Goal: Find specific page/section: Find specific page/section

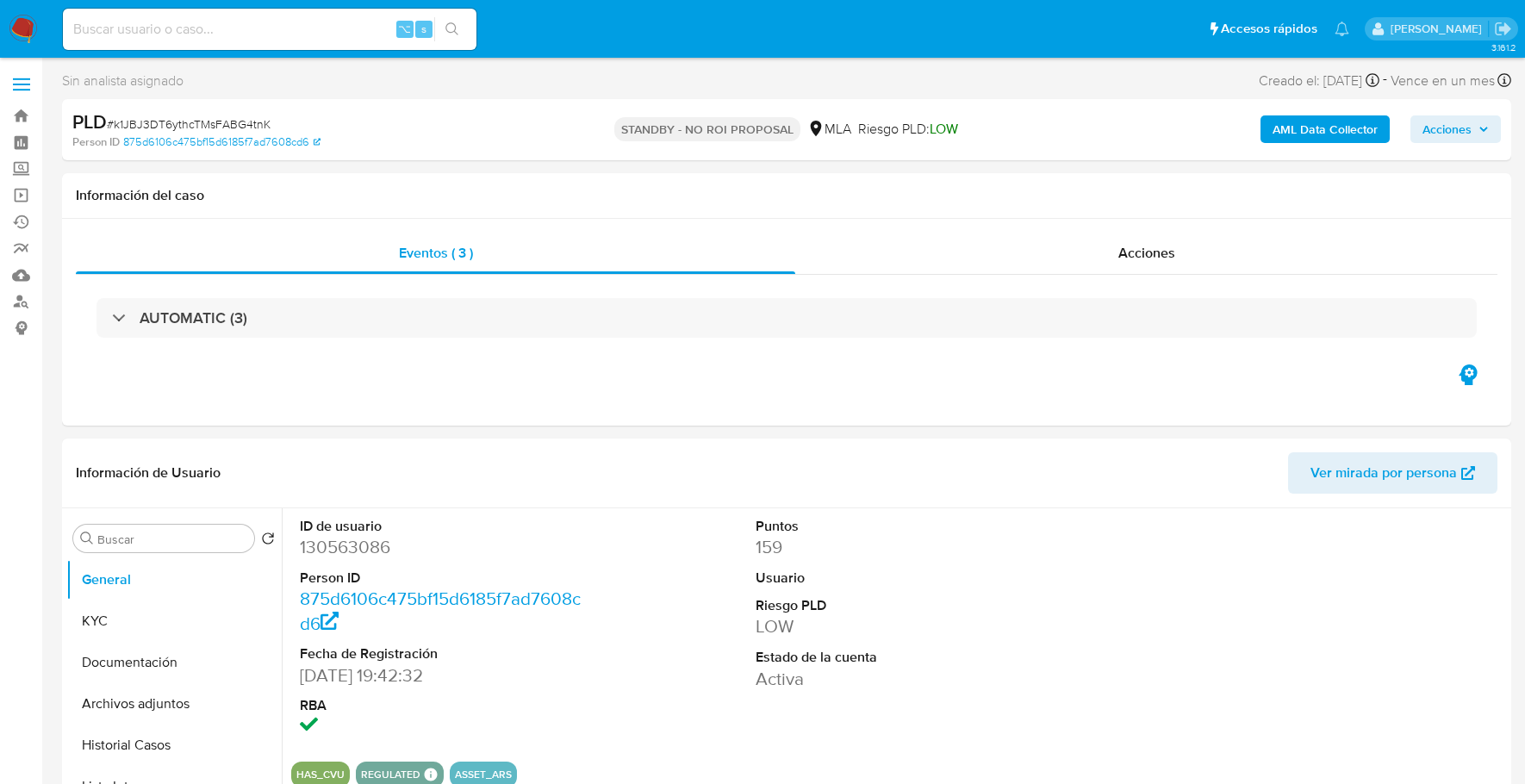
select select "10"
click at [312, 40] on input at bounding box center [269, 29] width 414 height 23
paste input "683158503"
type input "683158503"
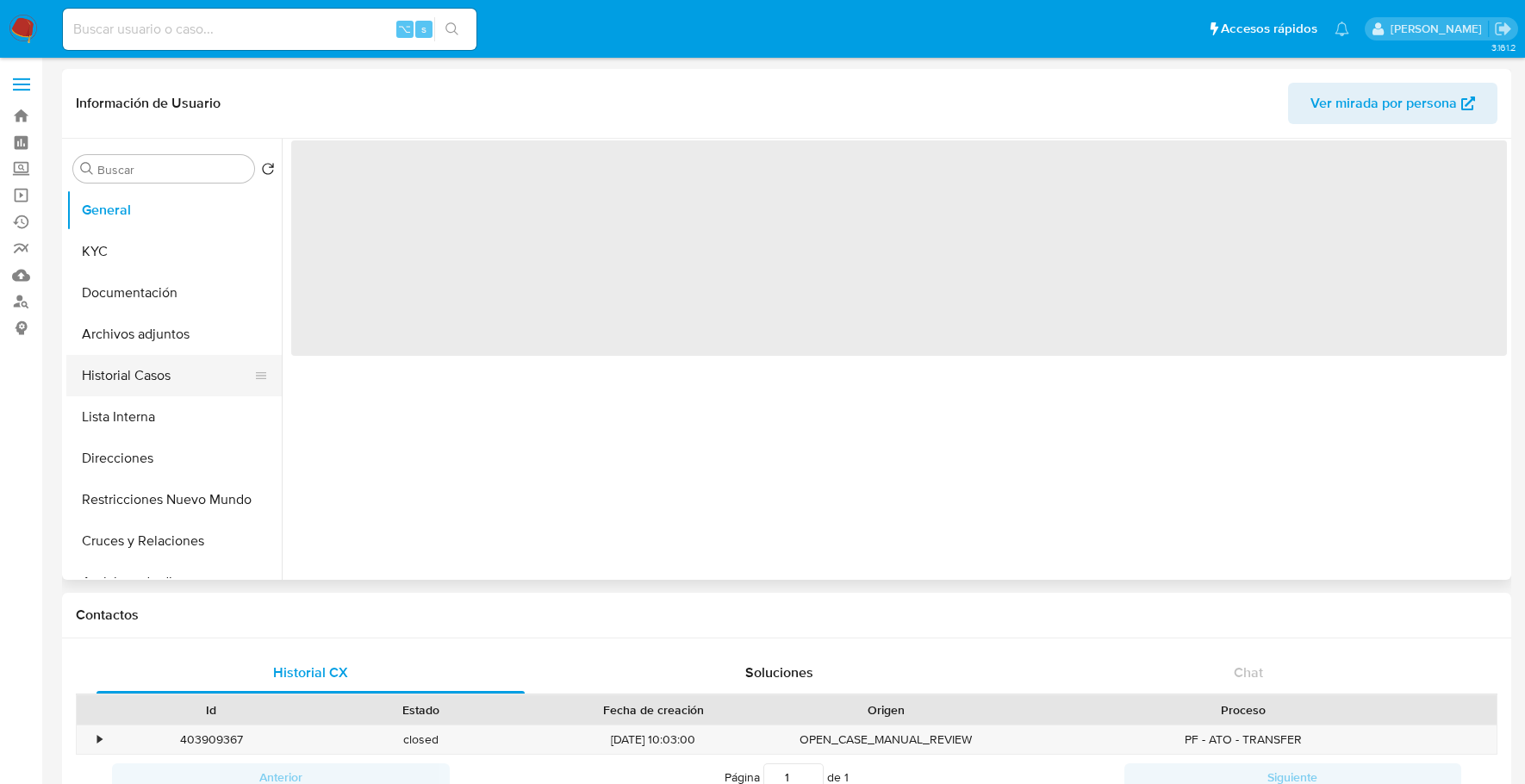
click at [169, 374] on button "Historial Casos" at bounding box center [167, 376] width 202 height 42
select select "10"
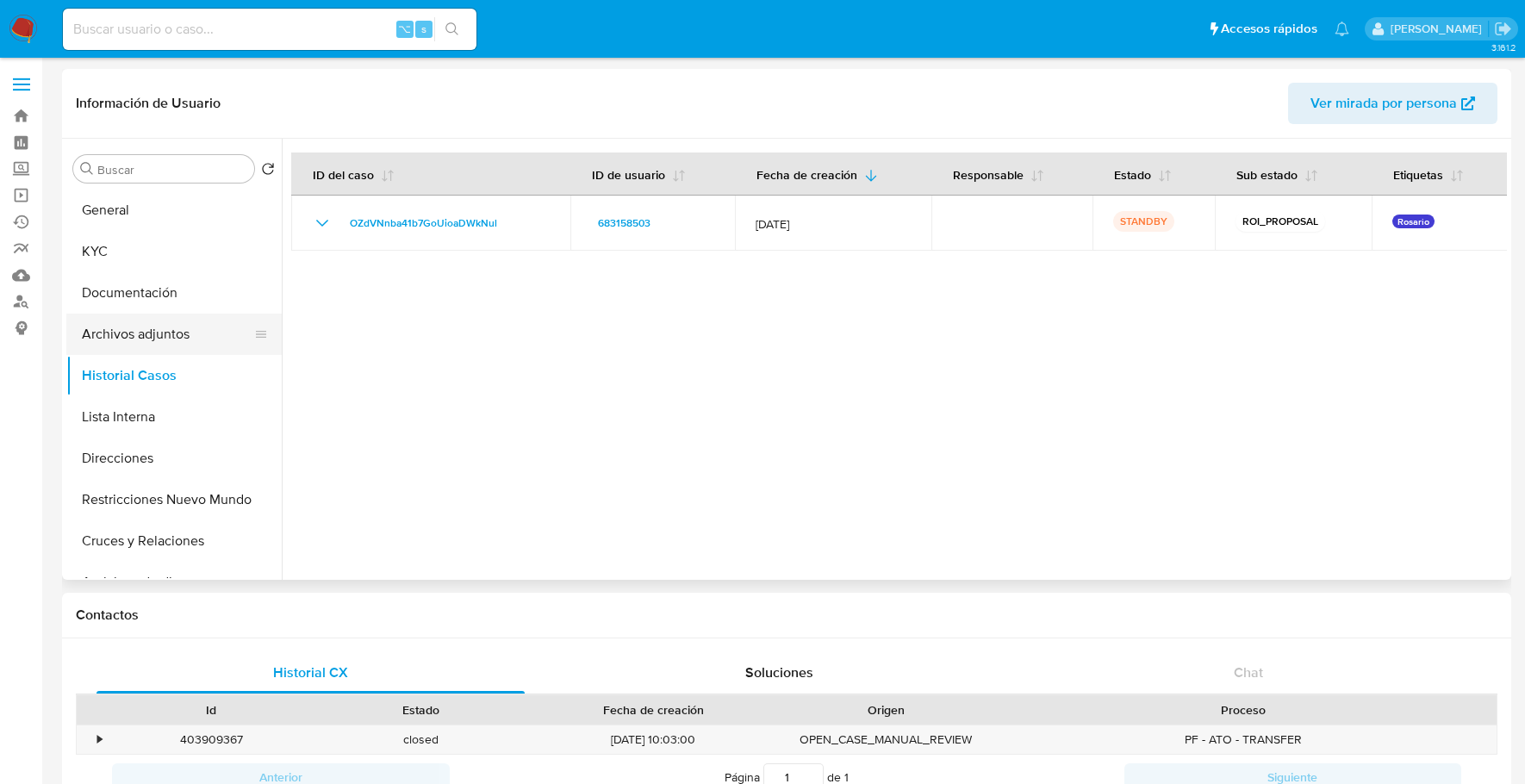
click at [164, 344] on button "Archivos adjuntos" at bounding box center [167, 334] width 202 height 42
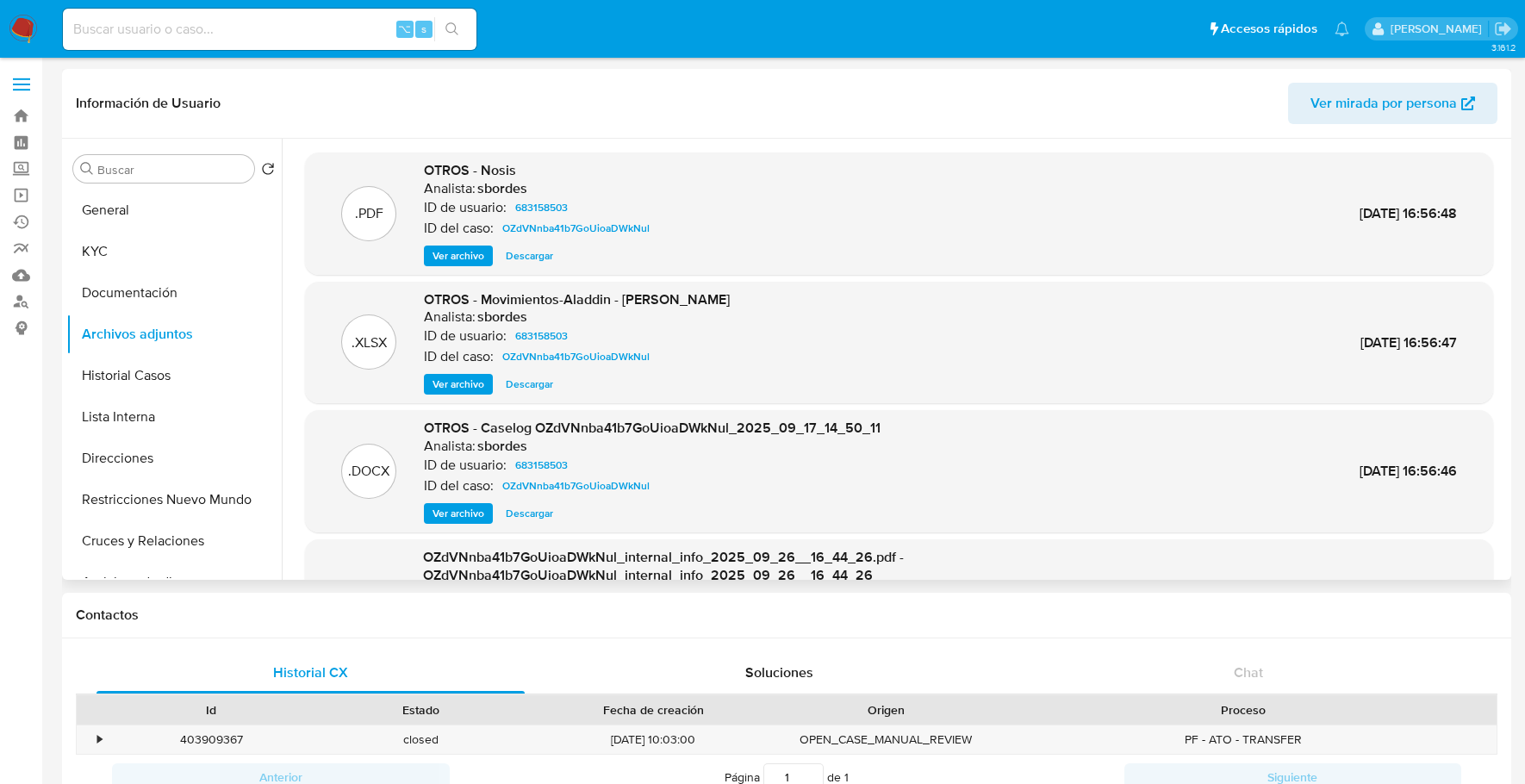
click at [530, 517] on span "Descargar" at bounding box center [529, 513] width 47 height 17
click at [138, 251] on button "KYC" at bounding box center [167, 252] width 202 height 42
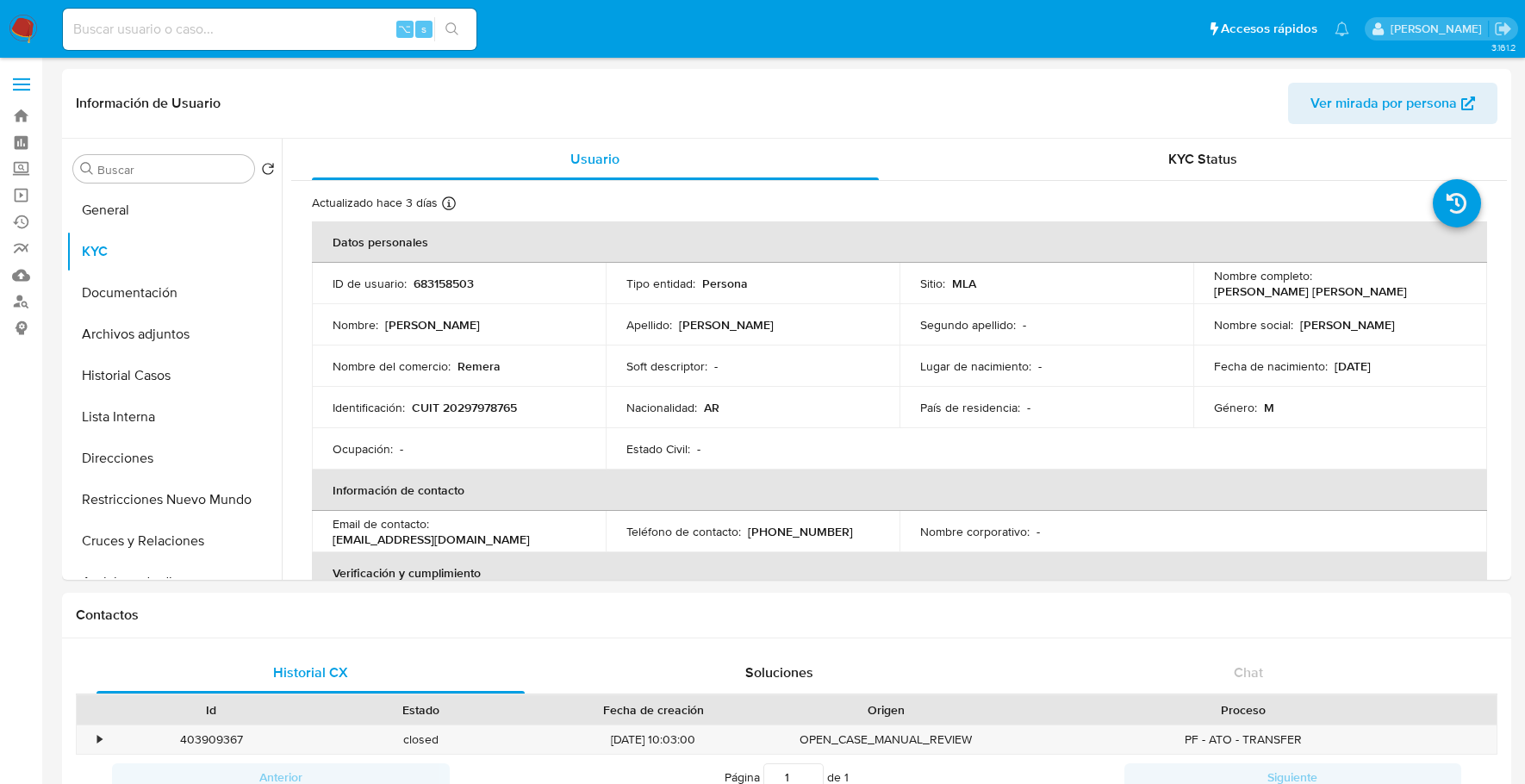
click at [174, 40] on input at bounding box center [269, 29] width 414 height 23
paste input "489740518"
type input "489740518"
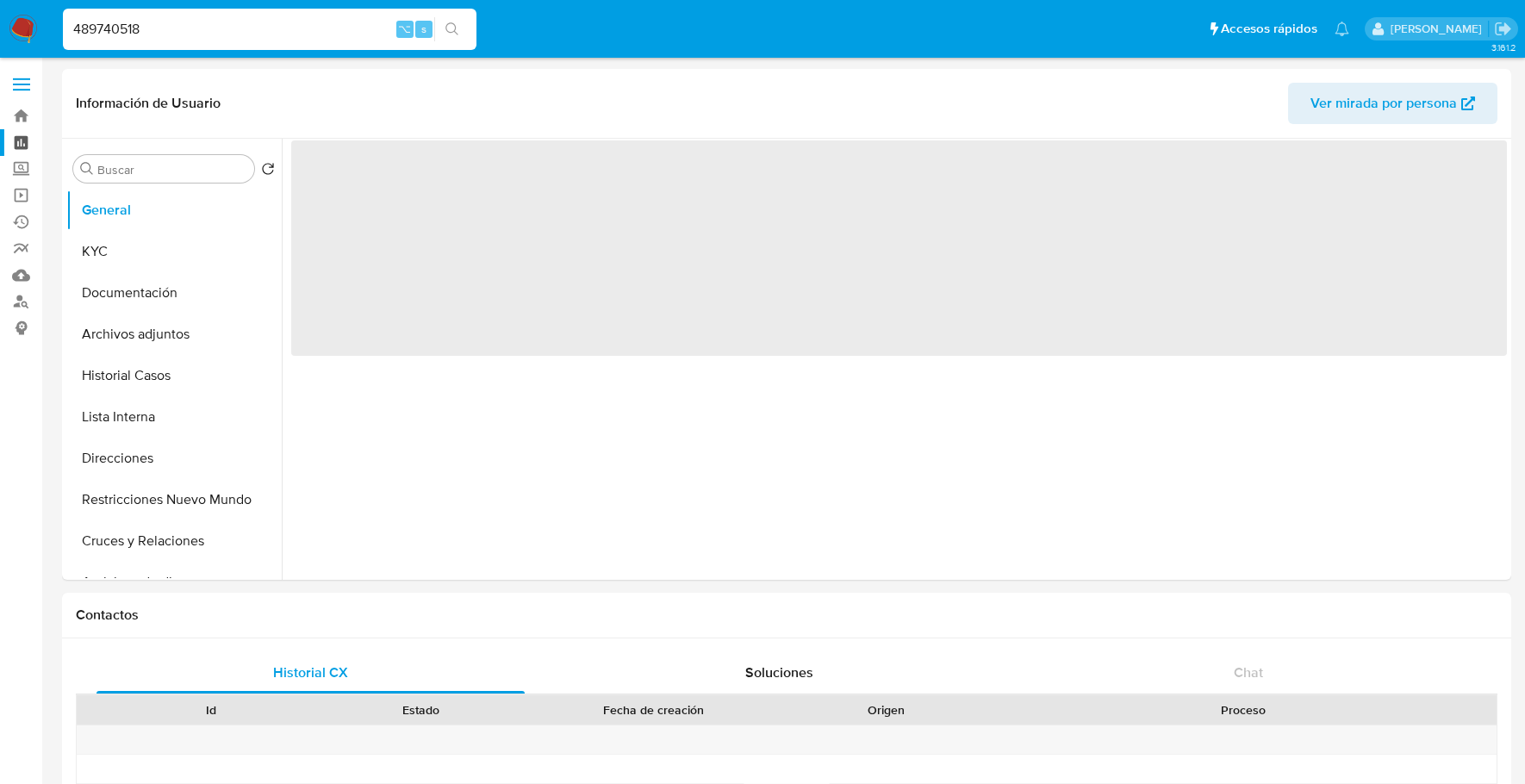
select select "10"
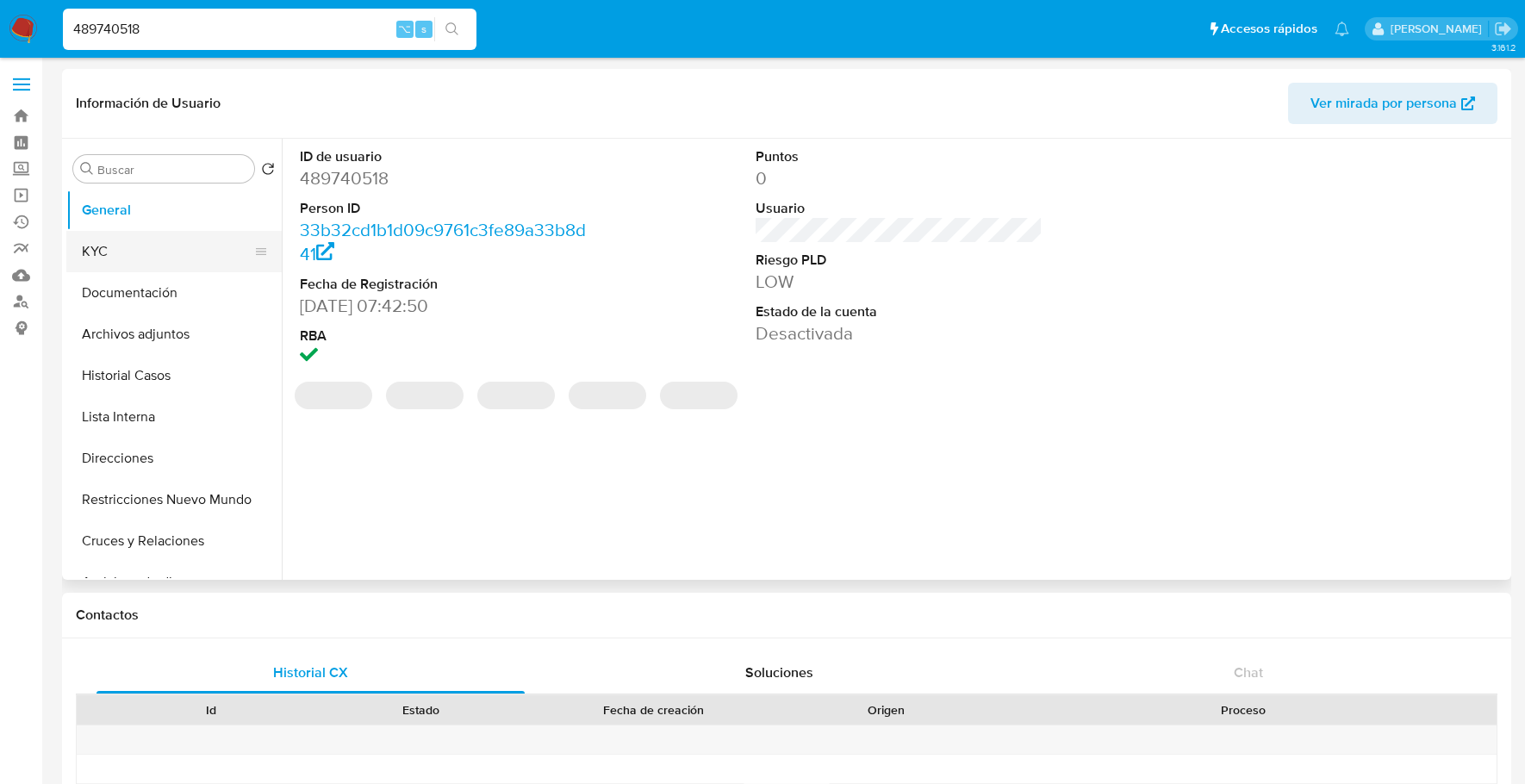
click at [135, 254] on button "KYC" at bounding box center [167, 252] width 202 height 42
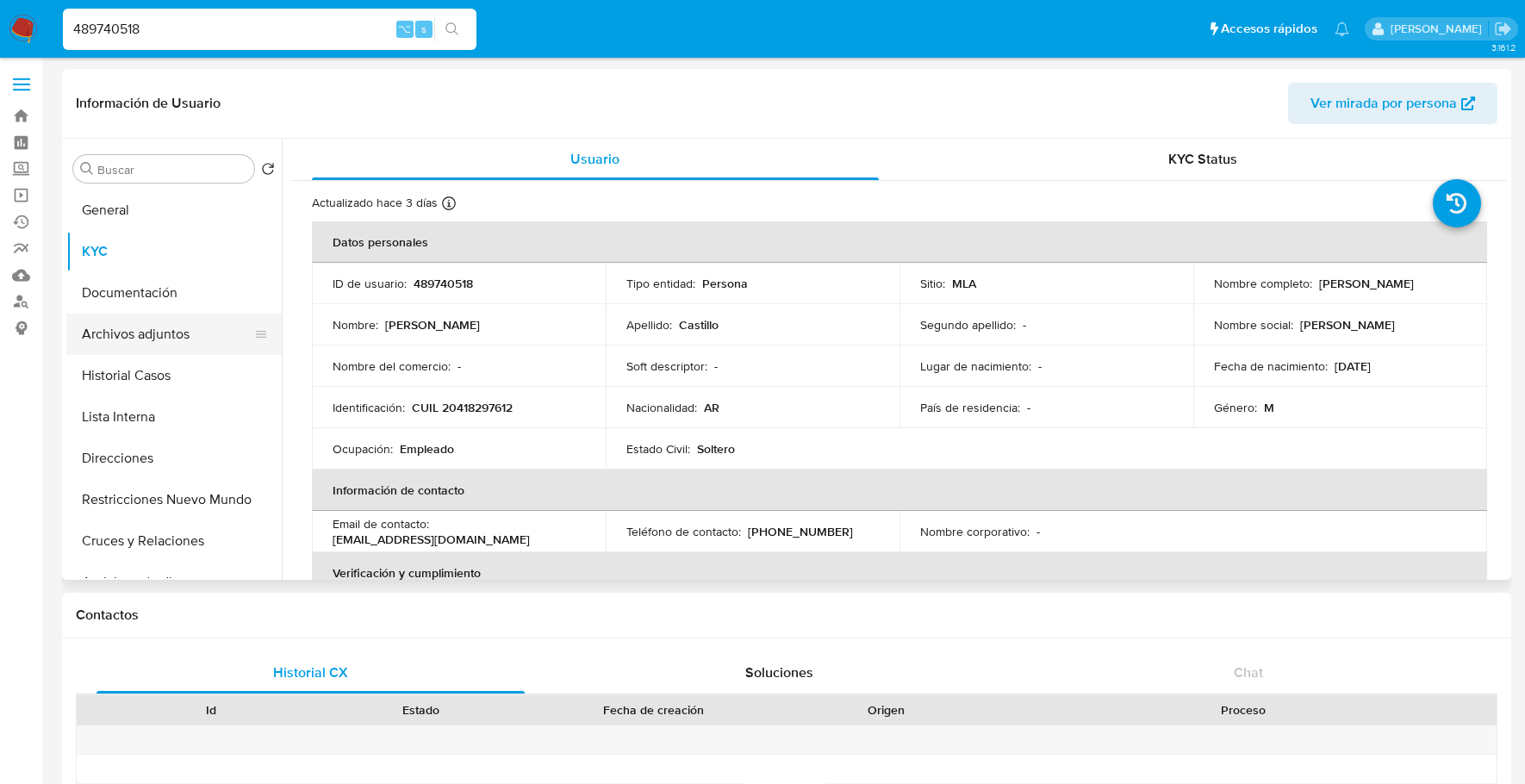
click at [171, 330] on button "Archivos adjuntos" at bounding box center [167, 334] width 202 height 42
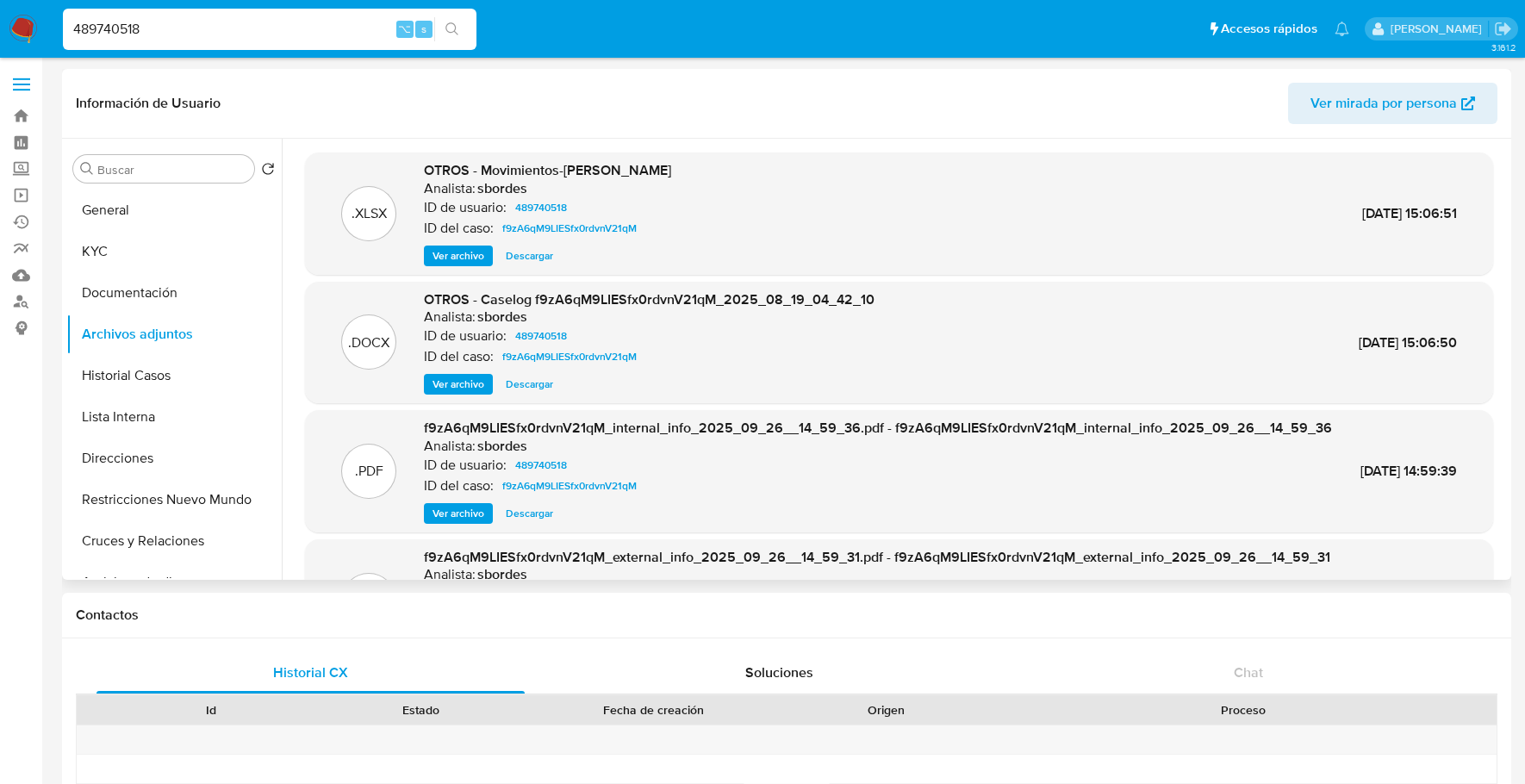
click at [524, 384] on span "Descargar" at bounding box center [529, 384] width 47 height 17
